Goal: Check status: Check status

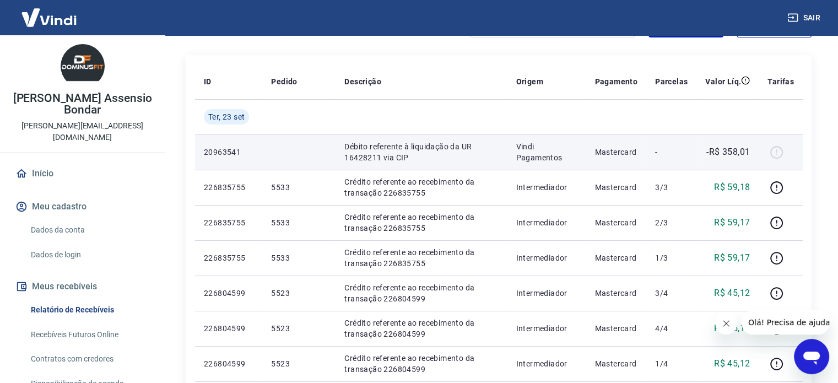
scroll to position [147, 0]
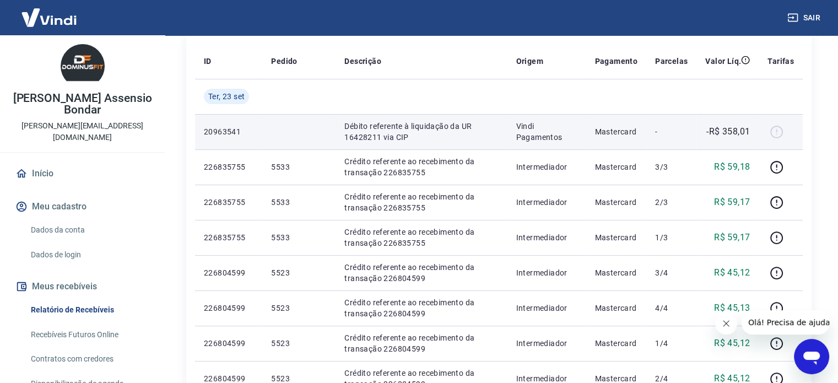
click at [359, 136] on p "Débito referente à liquidação da UR 16428211 via CIP" at bounding box center [421, 132] width 154 height 22
click at [712, 131] on p "-R$ 358,01" at bounding box center [728, 131] width 44 height 13
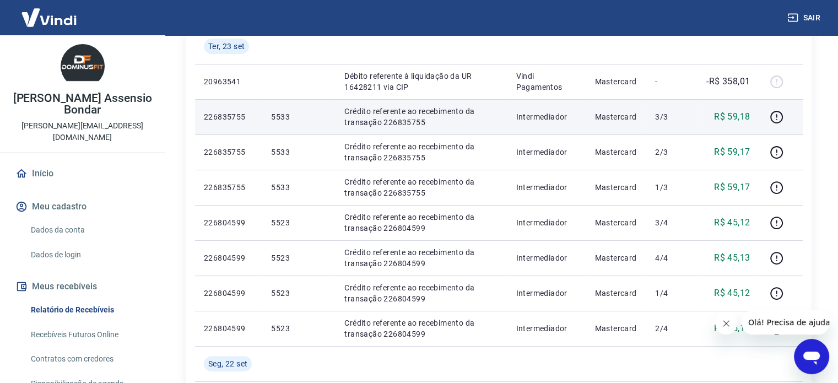
scroll to position [220, 0]
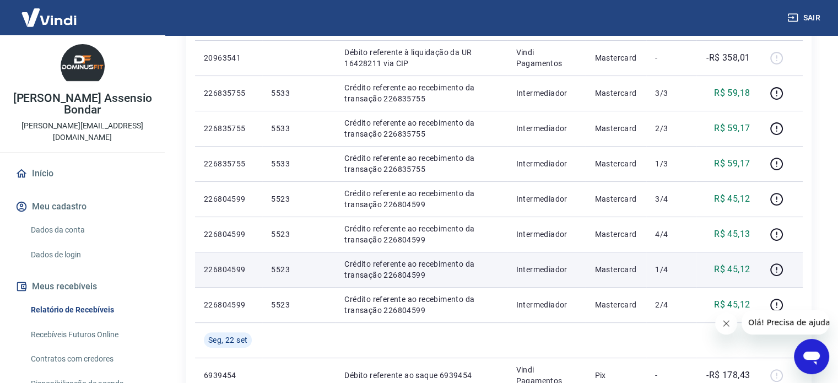
click at [346, 273] on p "Crédito referente ao recebimento da transação 226804599" at bounding box center [421, 269] width 154 height 22
click at [226, 267] on p "226804599" at bounding box center [229, 269] width 50 height 11
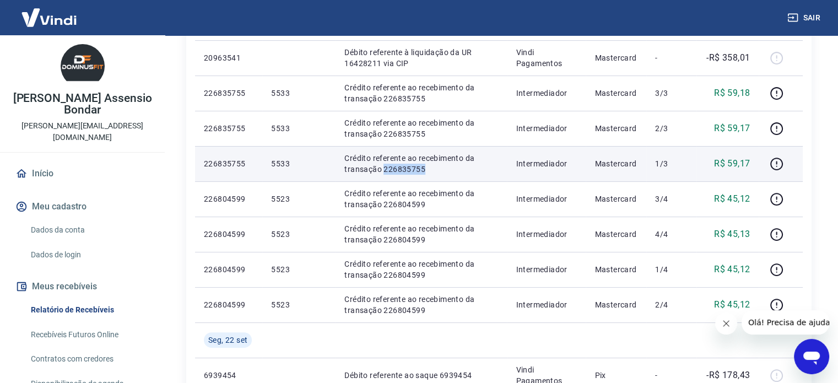
drag, startPoint x: 383, startPoint y: 171, endPoint x: 436, endPoint y: 168, distance: 53.0
click at [436, 168] on p "Crédito referente ao recebimento da transação 226835755" at bounding box center [421, 164] width 154 height 22
copy p "226835755"
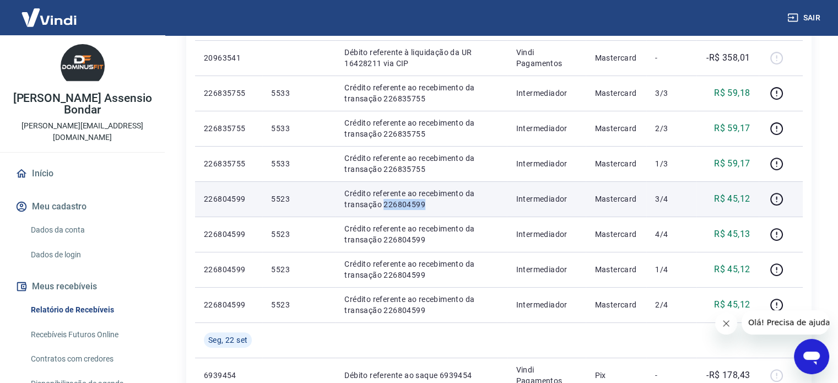
drag, startPoint x: 382, startPoint y: 201, endPoint x: 427, endPoint y: 203, distance: 45.3
click at [427, 203] on p "Crédito referente ao recebimento da transação 226804599" at bounding box center [421, 199] width 154 height 22
copy p "226804599"
